Goal: Answer question/provide support

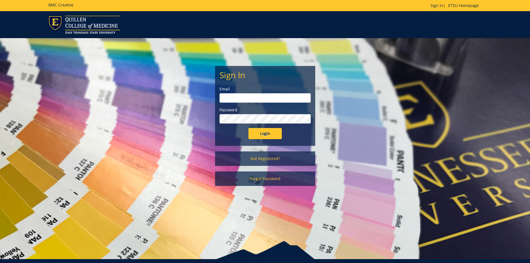
click at [273, 101] on input "email" at bounding box center [264, 97] width 91 height 9
type input "smithje@etsu.edu"
click at [248, 128] on input "Login" at bounding box center [264, 133] width 33 height 11
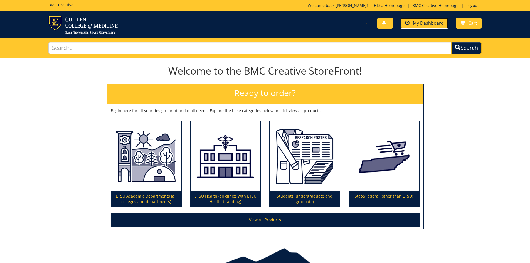
click at [440, 22] on span "My Dashboard" at bounding box center [428, 23] width 31 height 6
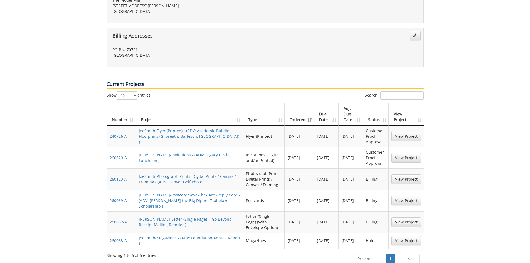
scroll to position [222, 0]
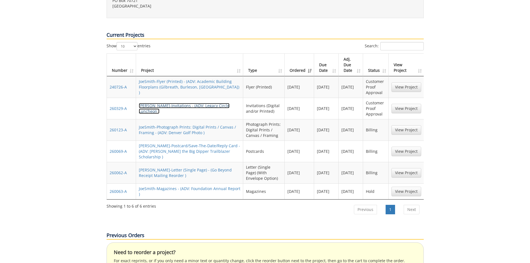
click at [194, 103] on link "JoeSmith-Invitations - (ADV: Legacy Circle Luncheon )" at bounding box center [184, 108] width 91 height 11
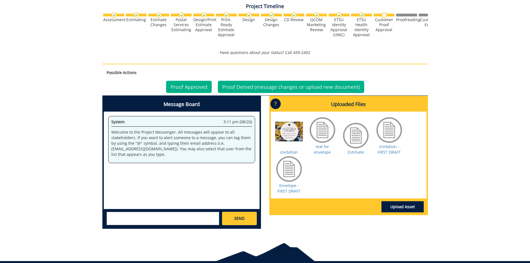
scroll to position [220, 0]
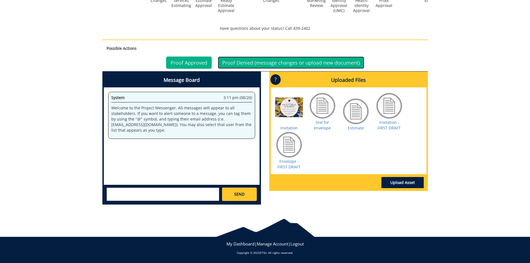
click at [253, 63] on link "Proof Denied (message changes or upload new document)" at bounding box center [291, 62] width 146 height 12
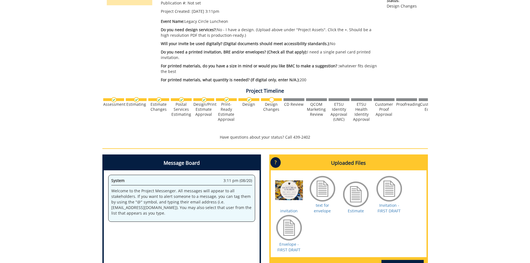
scroll to position [167, 0]
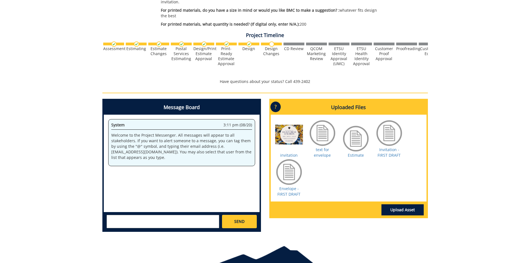
click at [140, 221] on textarea at bounding box center [163, 221] width 113 height 13
type textarea "@[EMAIL_ADDRESS][DOMAIN_NAME] @[EMAIL_ADDRESS][DOMAIN_NAME] Sorry. I uploaded t…"
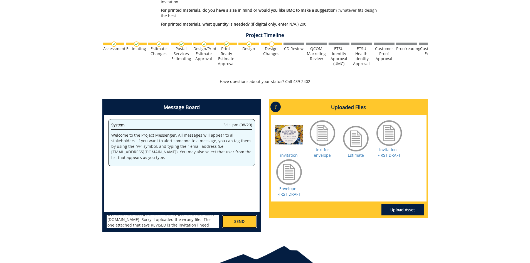
click at [245, 215] on link "SEND" at bounding box center [239, 221] width 34 height 13
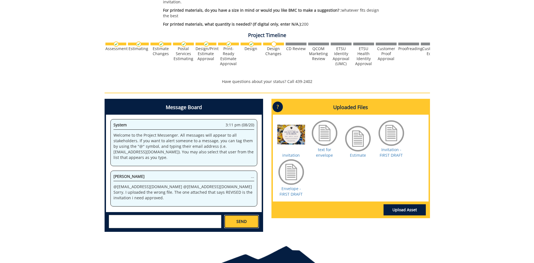
scroll to position [0, 0]
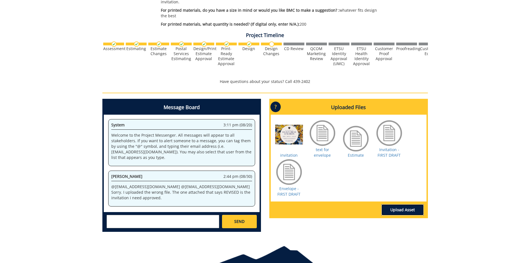
click at [404, 205] on link "Upload Asset" at bounding box center [402, 209] width 42 height 11
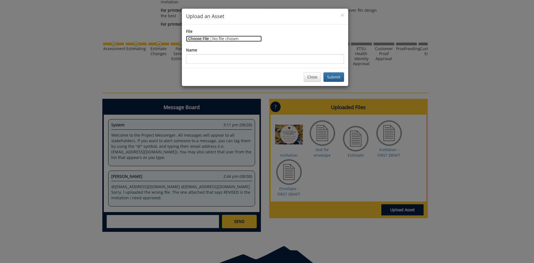
click at [198, 41] on input "File" at bounding box center [224, 39] width 76 height 6
type input "C:\fakepath\Legacy Circle Lunch (2).jpg"
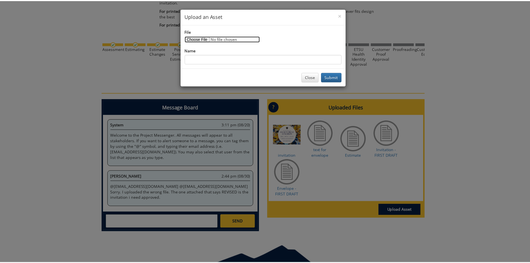
scroll to position [166, 0]
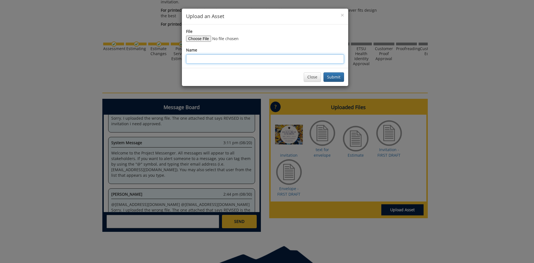
click at [206, 58] on input "Name" at bounding box center [265, 58] width 158 height 9
type input "REVISED invitation"
click at [341, 81] on button "Submit" at bounding box center [333, 76] width 21 height 9
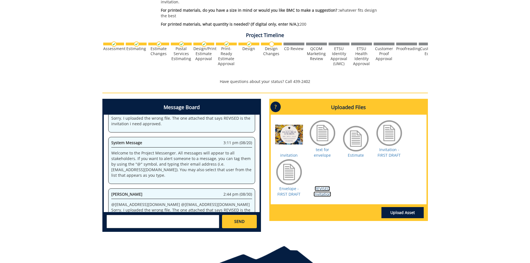
click at [317, 194] on link "REVISED invitation" at bounding box center [322, 191] width 18 height 11
